Goal: Task Accomplishment & Management: Manage account settings

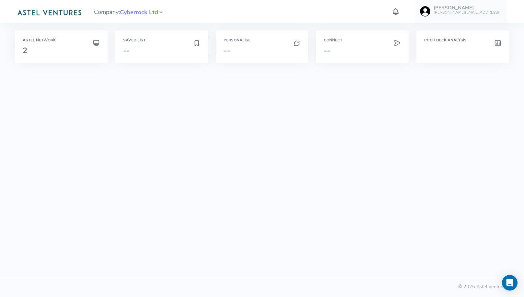
click at [163, 13] on icon at bounding box center [161, 12] width 6 height 9
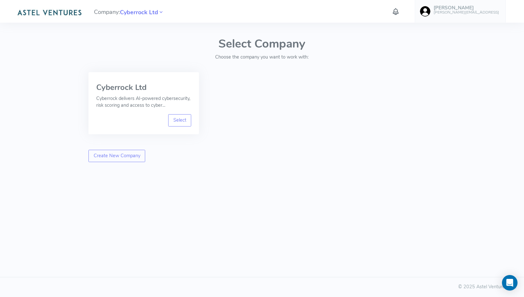
click at [478, 16] on link "John [EMAIL_ADDRESS]" at bounding box center [460, 11] width 91 height 23
click at [454, 120] on span "Logout" at bounding box center [450, 120] width 15 height 6
